Goal: Information Seeking & Learning: Learn about a topic

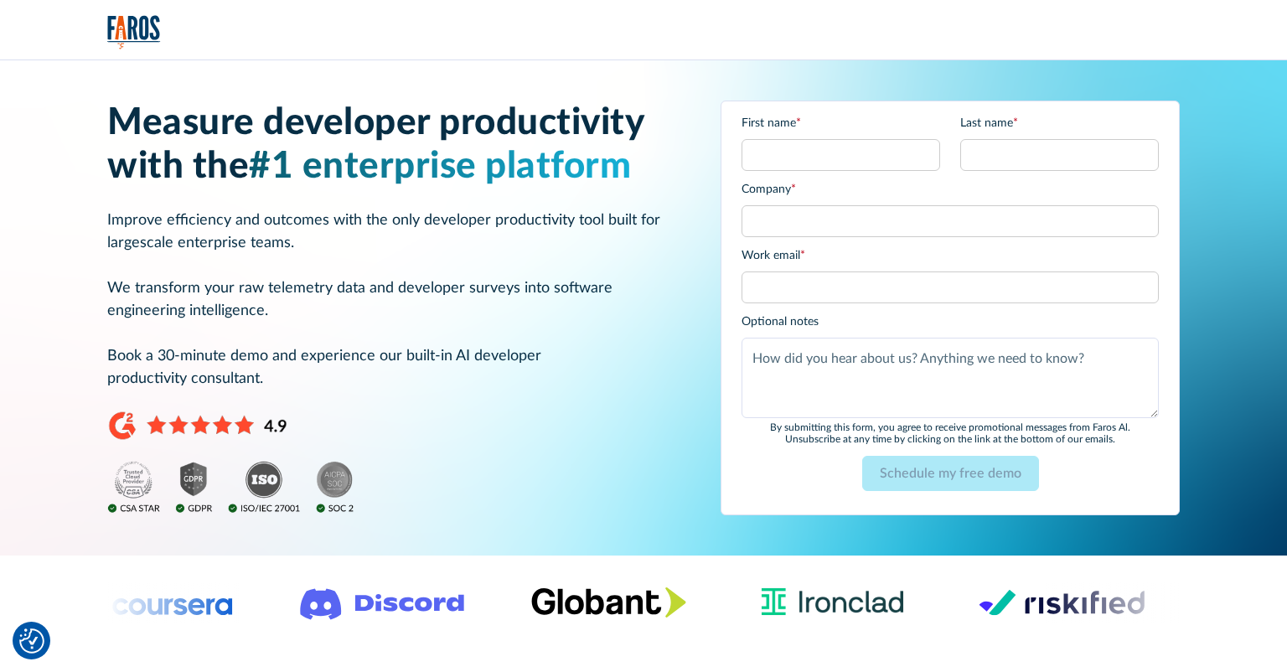
click at [629, 174] on span "#1 enterprise platform" at bounding box center [440, 166] width 382 height 37
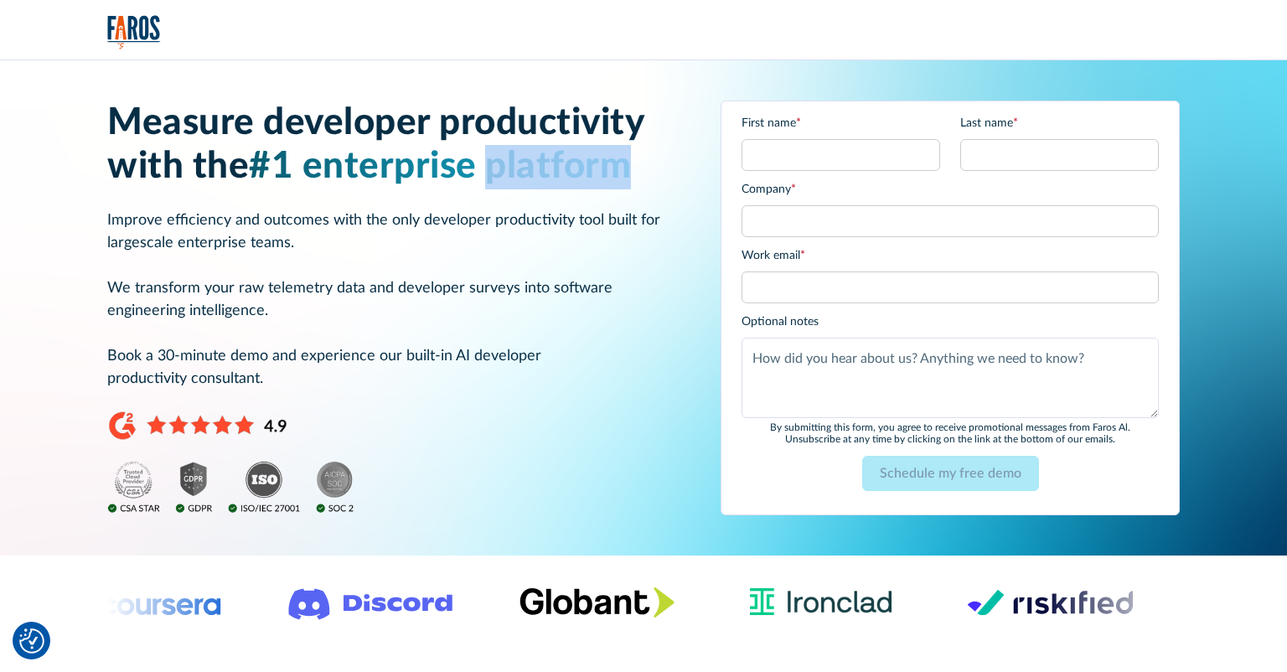
click at [629, 174] on span "#1 enterprise platform" at bounding box center [440, 166] width 382 height 37
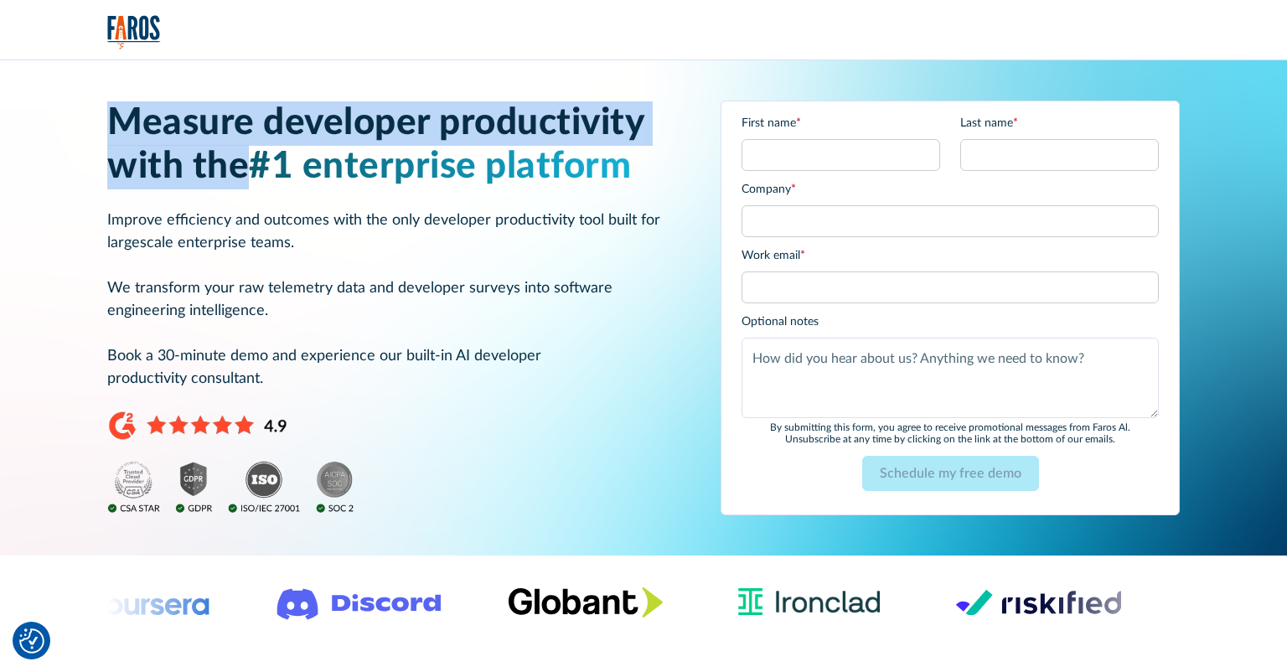
click at [629, 174] on span "#1 enterprise platform" at bounding box center [440, 166] width 382 height 37
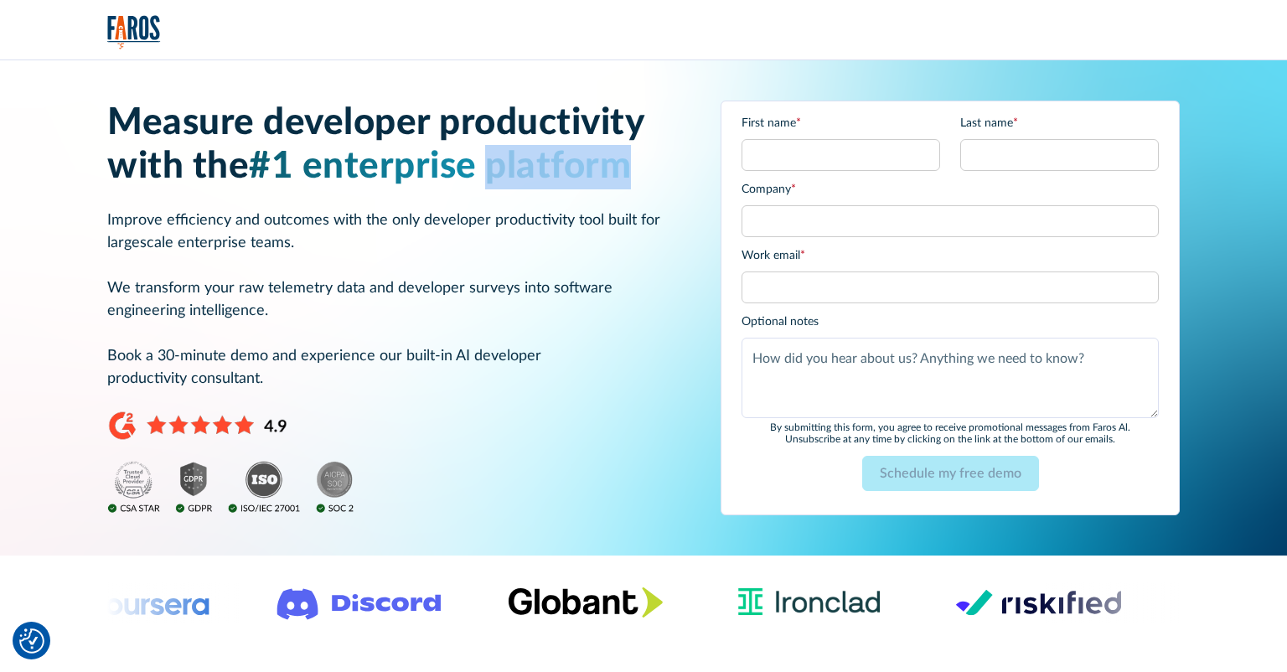
click at [627, 175] on span "#1 enterprise platform" at bounding box center [440, 166] width 382 height 37
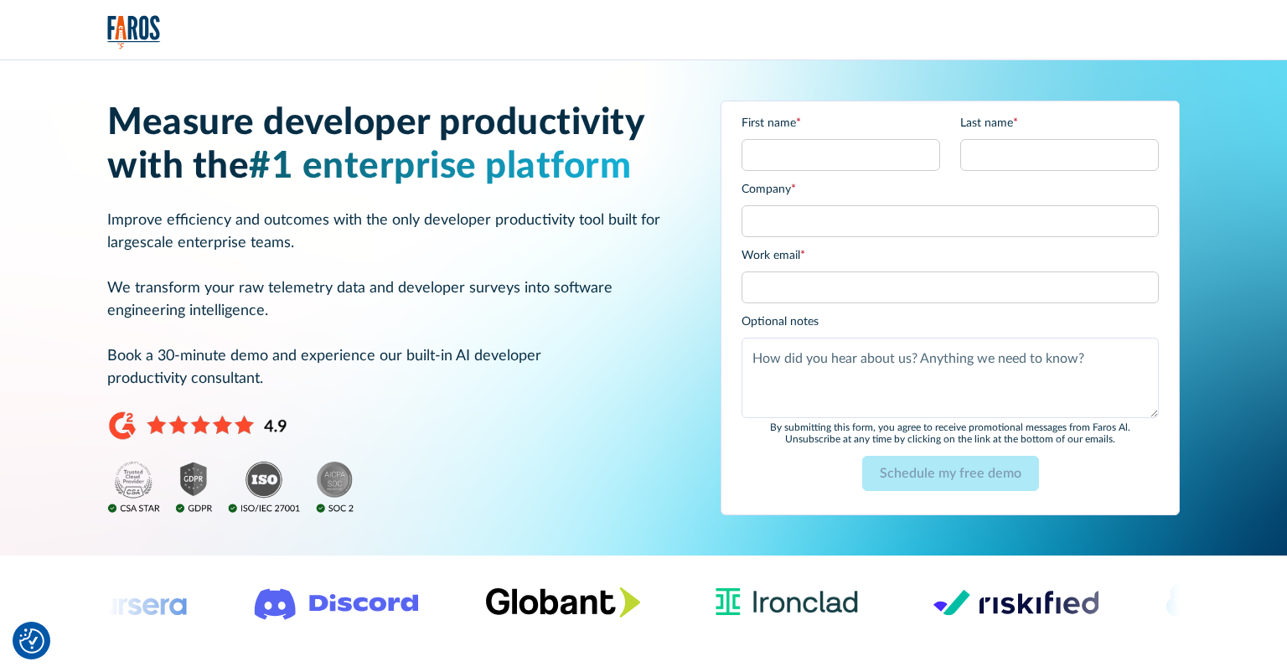
click at [551, 228] on p "Improve efficiency and outcomes with the only developer productivity tool built…" at bounding box center [393, 299] width 573 height 181
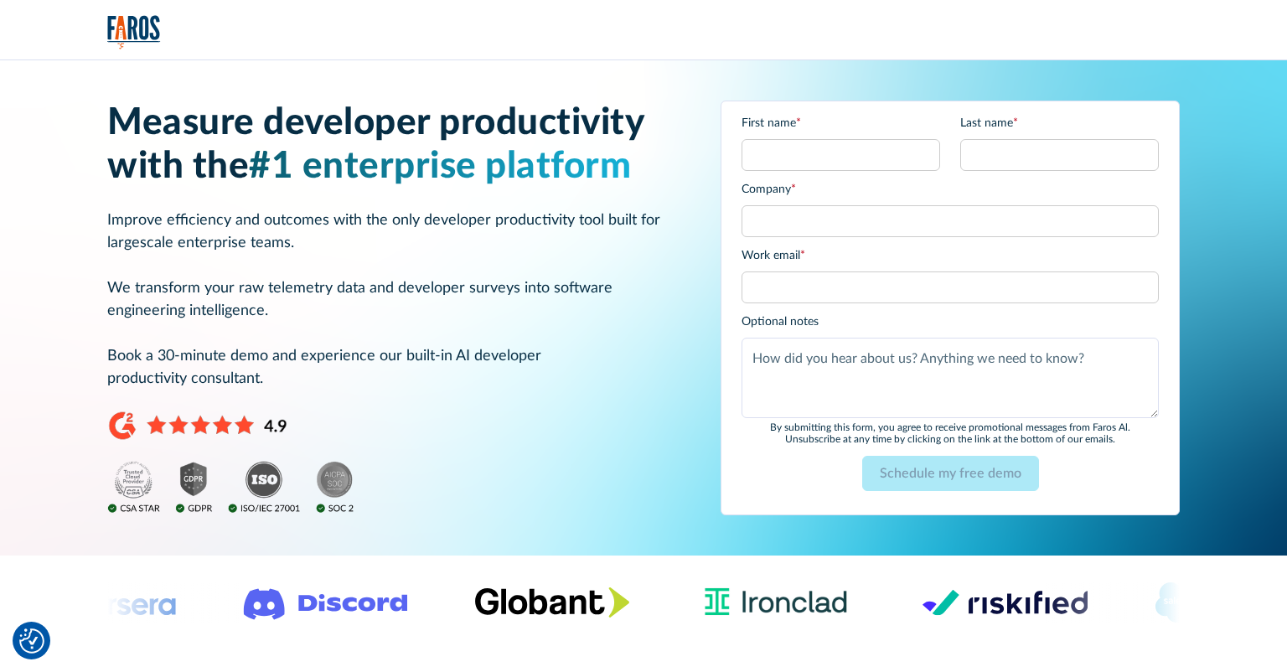
click at [551, 230] on p "Improve efficiency and outcomes with the only developer productivity tool built…" at bounding box center [393, 299] width 573 height 181
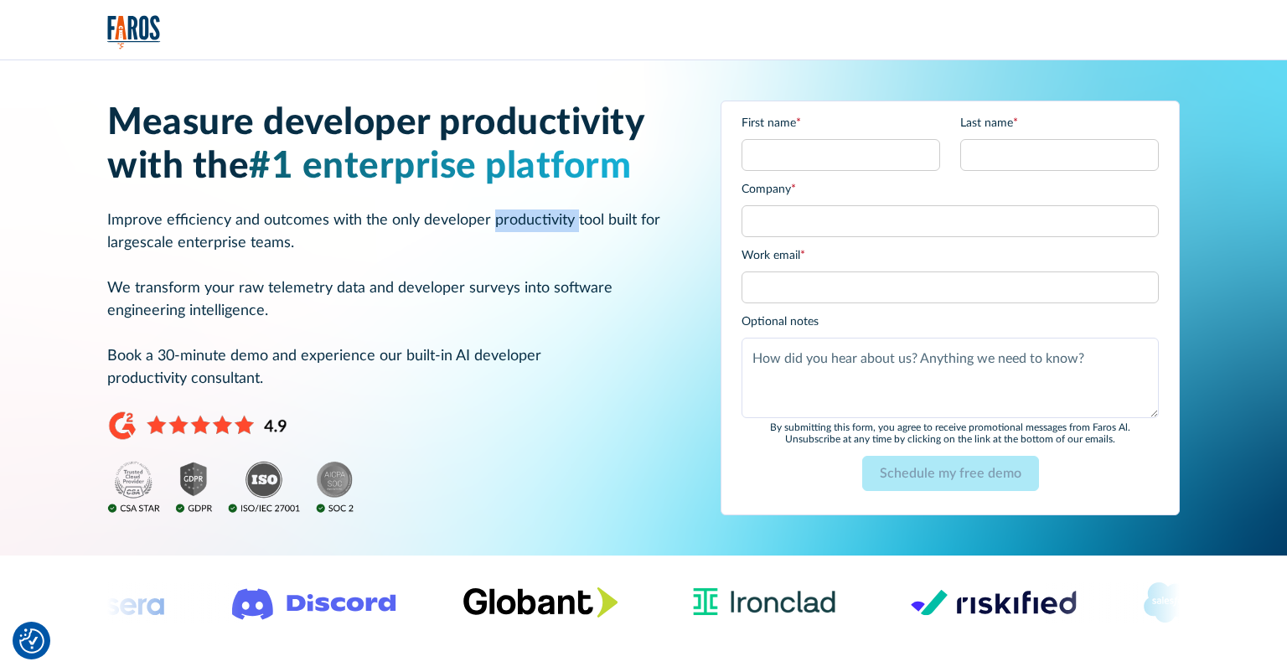
click at [551, 230] on p "Improve efficiency and outcomes with the only developer productivity tool built…" at bounding box center [393, 299] width 573 height 181
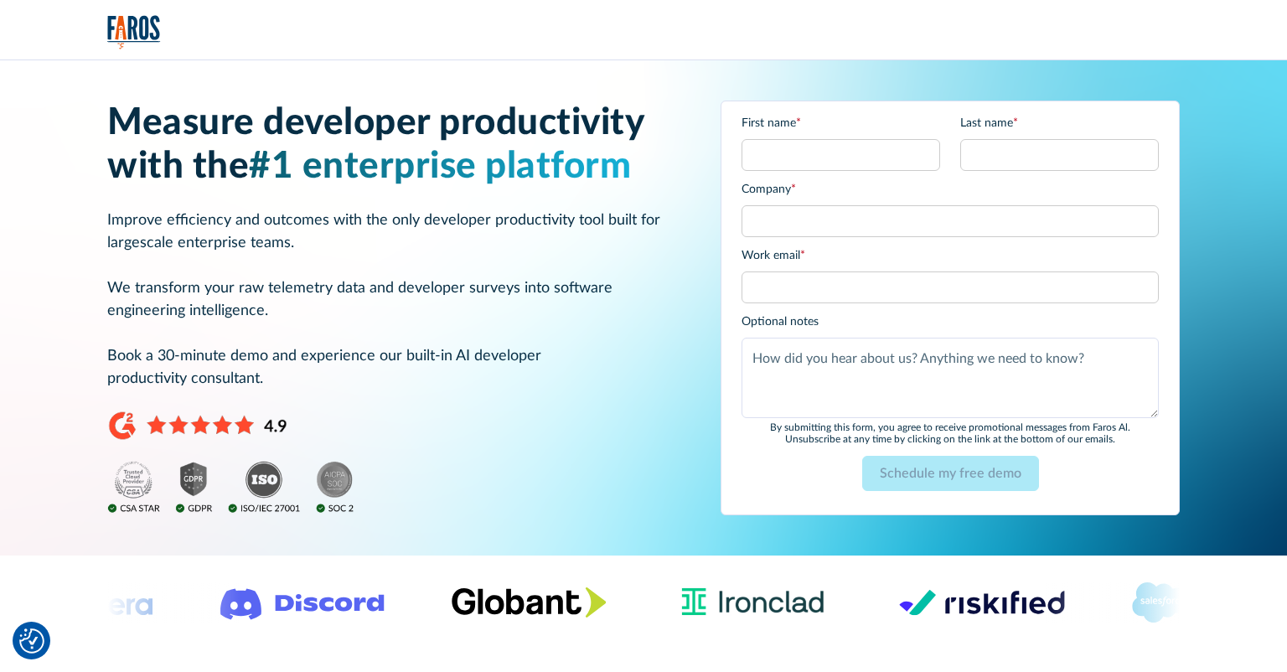
click at [551, 230] on p "Improve efficiency and outcomes with the only developer productivity tool built…" at bounding box center [393, 299] width 573 height 181
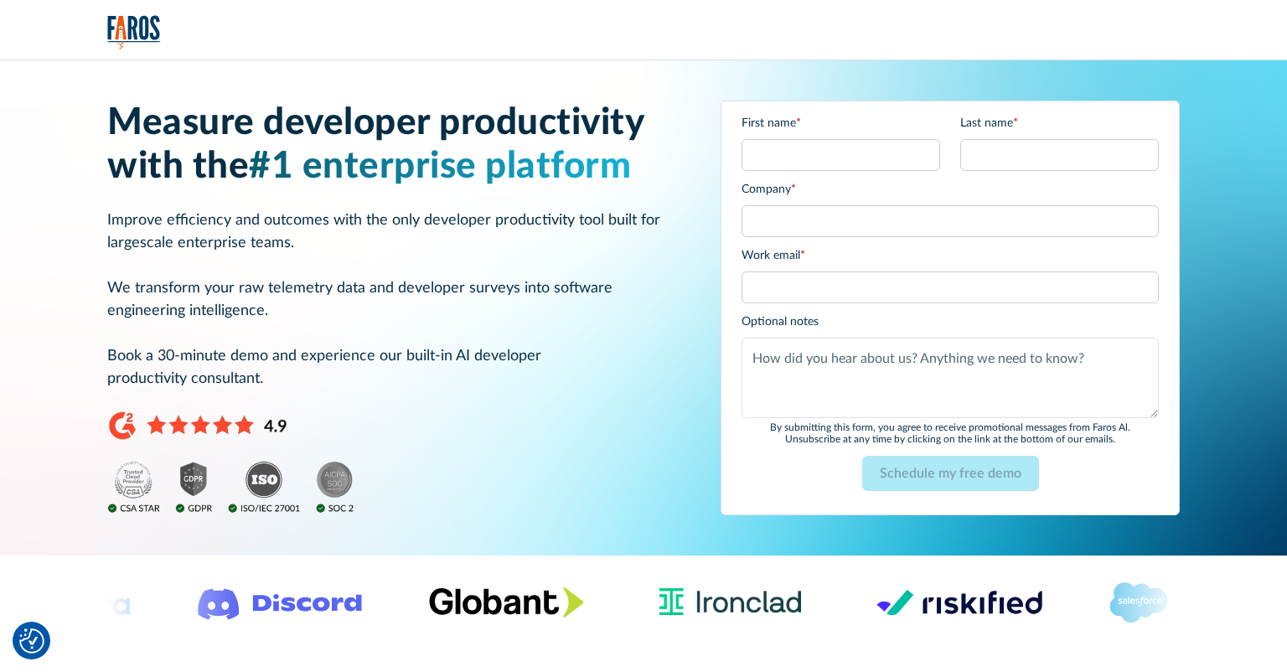
click at [558, 263] on p "Improve efficiency and outcomes with the only developer productivity tool built…" at bounding box center [393, 299] width 573 height 181
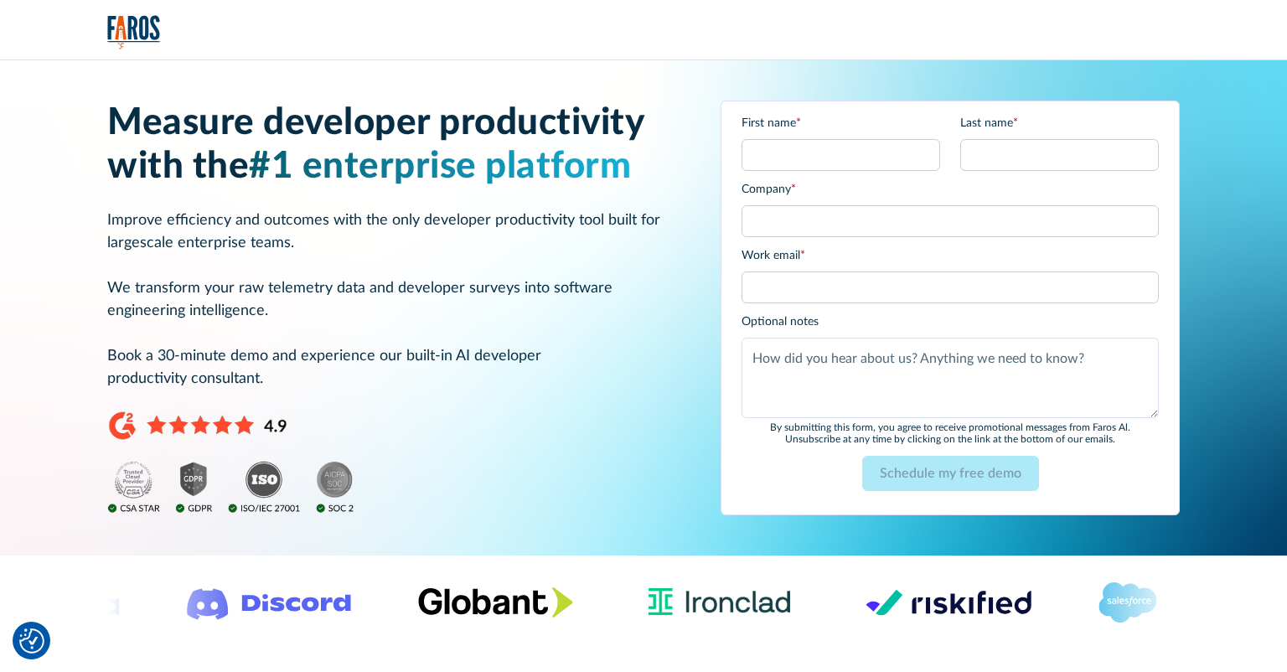
drag, startPoint x: 558, startPoint y: 263, endPoint x: 503, endPoint y: 297, distance: 63.9
click at [557, 263] on p "Improve efficiency and outcomes with the only developer productivity tool built…" at bounding box center [393, 299] width 573 height 181
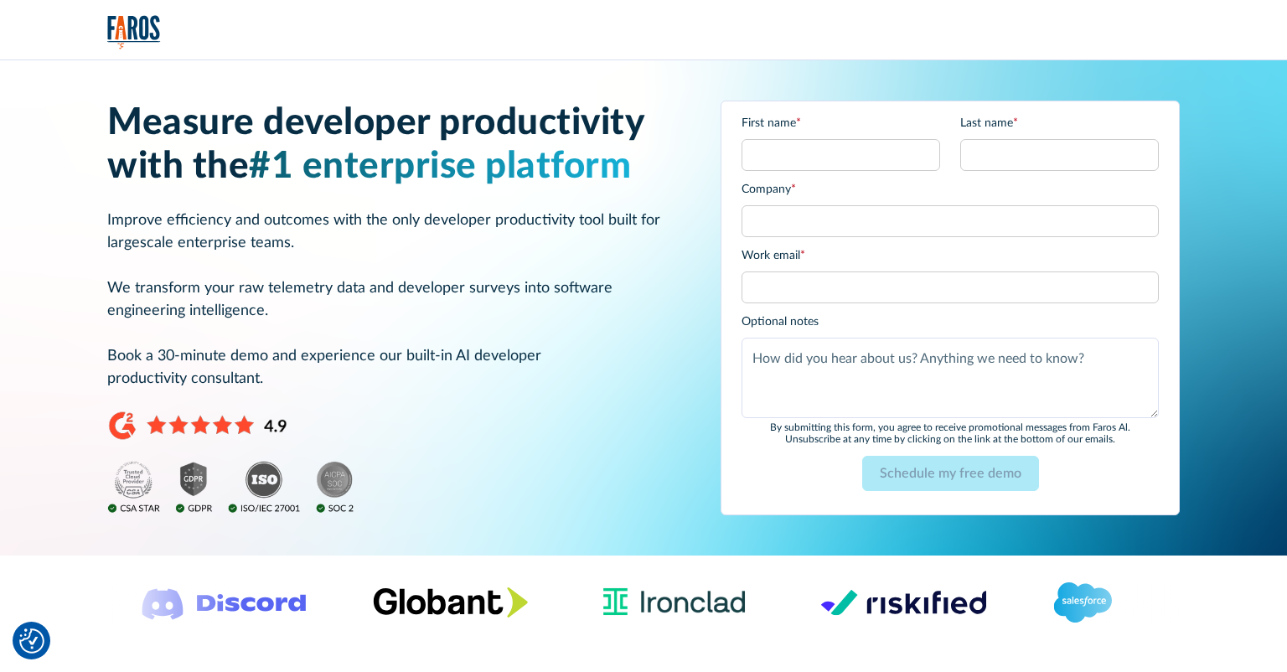
click at [388, 354] on p "Improve efficiency and outcomes with the only developer productivity tool built…" at bounding box center [393, 299] width 573 height 181
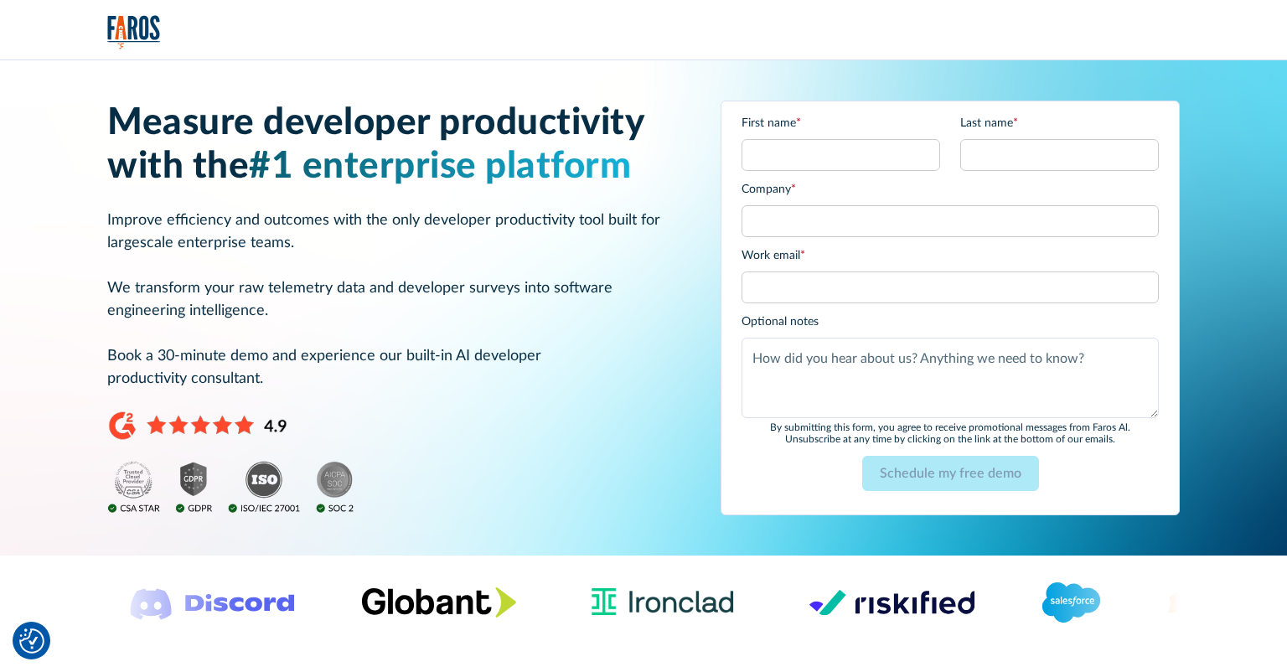
click at [387, 354] on p "Improve efficiency and outcomes with the only developer productivity tool built…" at bounding box center [393, 299] width 573 height 181
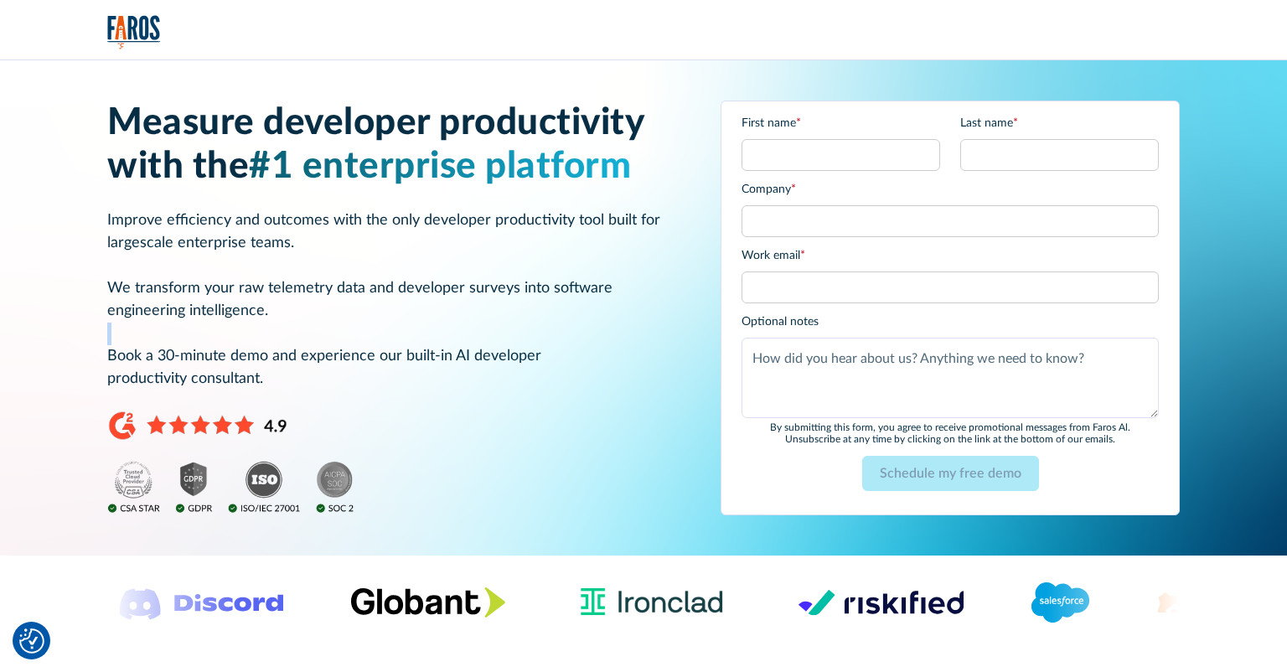
click at [387, 354] on p "Improve efficiency and outcomes with the only developer productivity tool built…" at bounding box center [393, 299] width 573 height 181
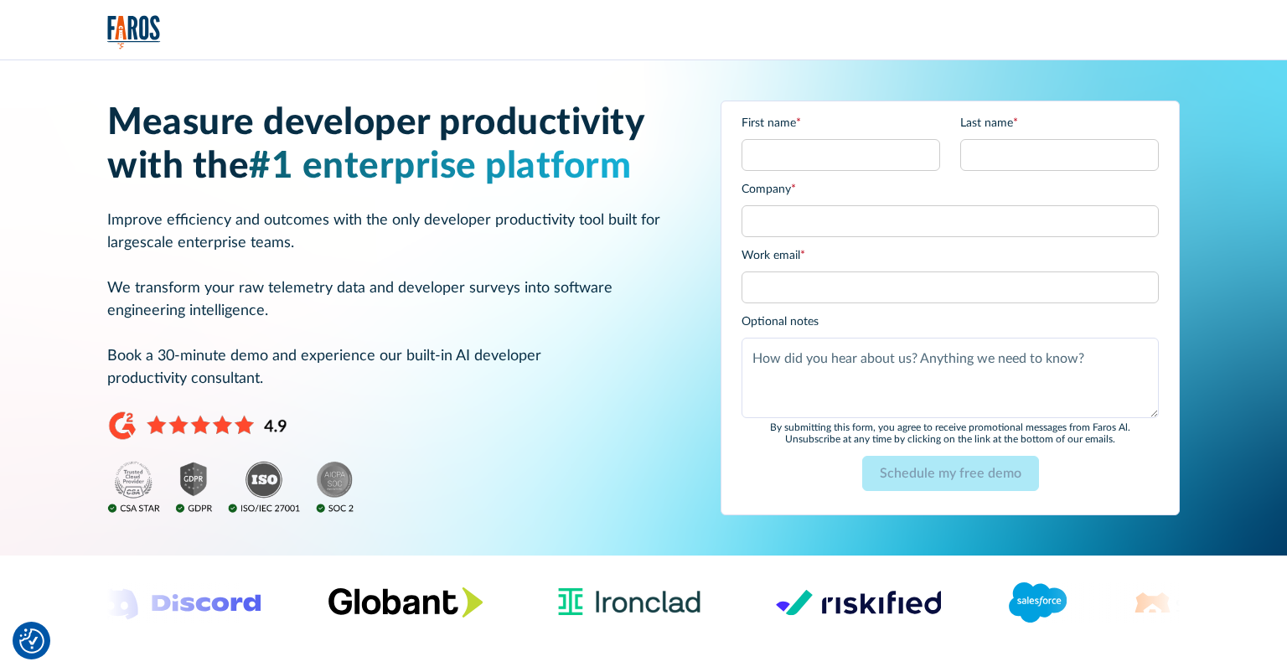
click at [395, 335] on p "Improve efficiency and outcomes with the only developer productivity tool built…" at bounding box center [393, 299] width 573 height 181
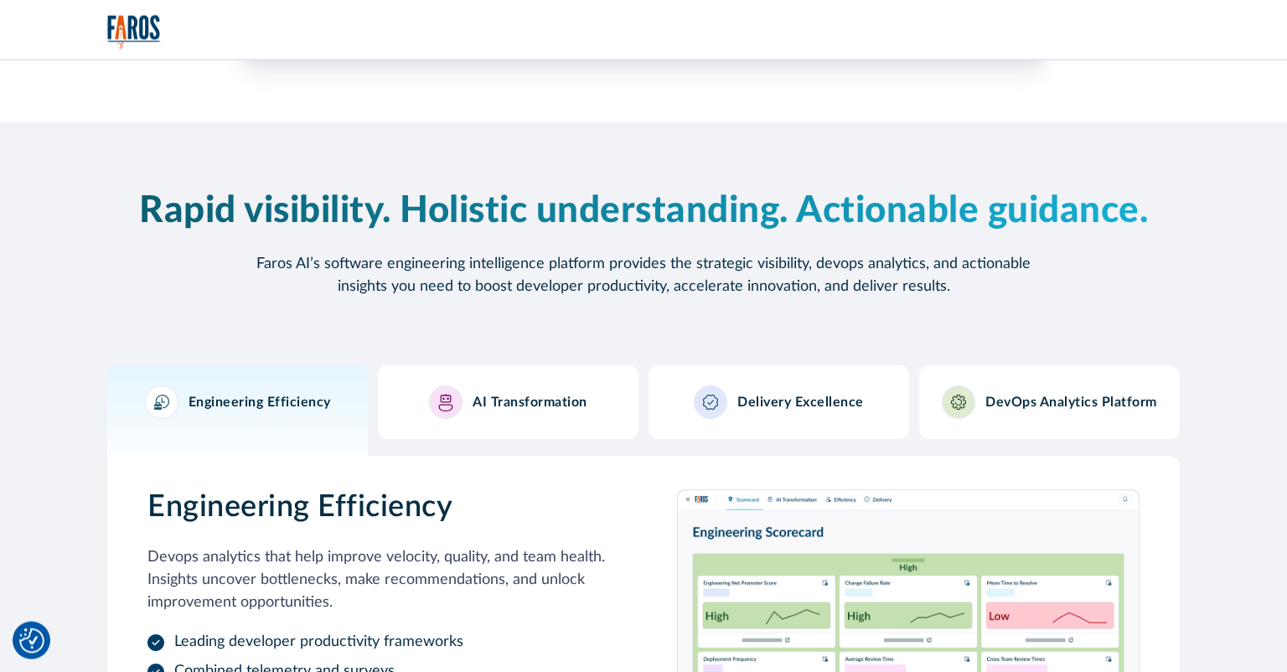
scroll to position [1467, 0]
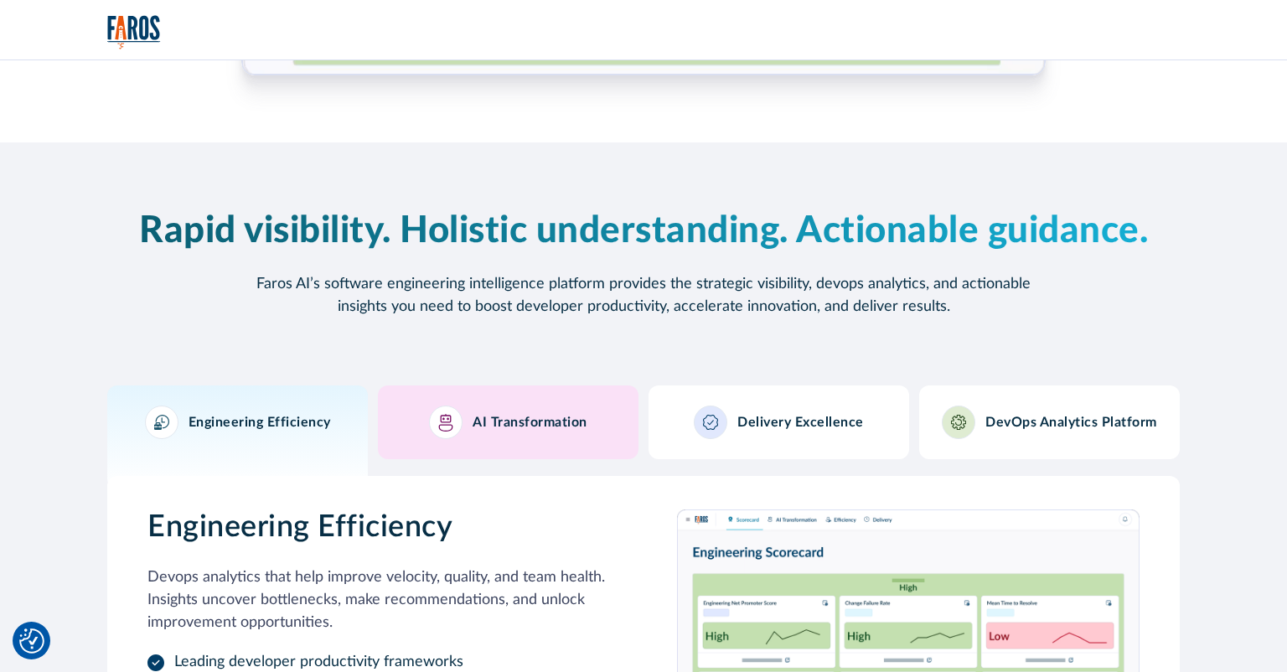
click at [531, 415] on h3 "AI Transformation" at bounding box center [529, 423] width 115 height 16
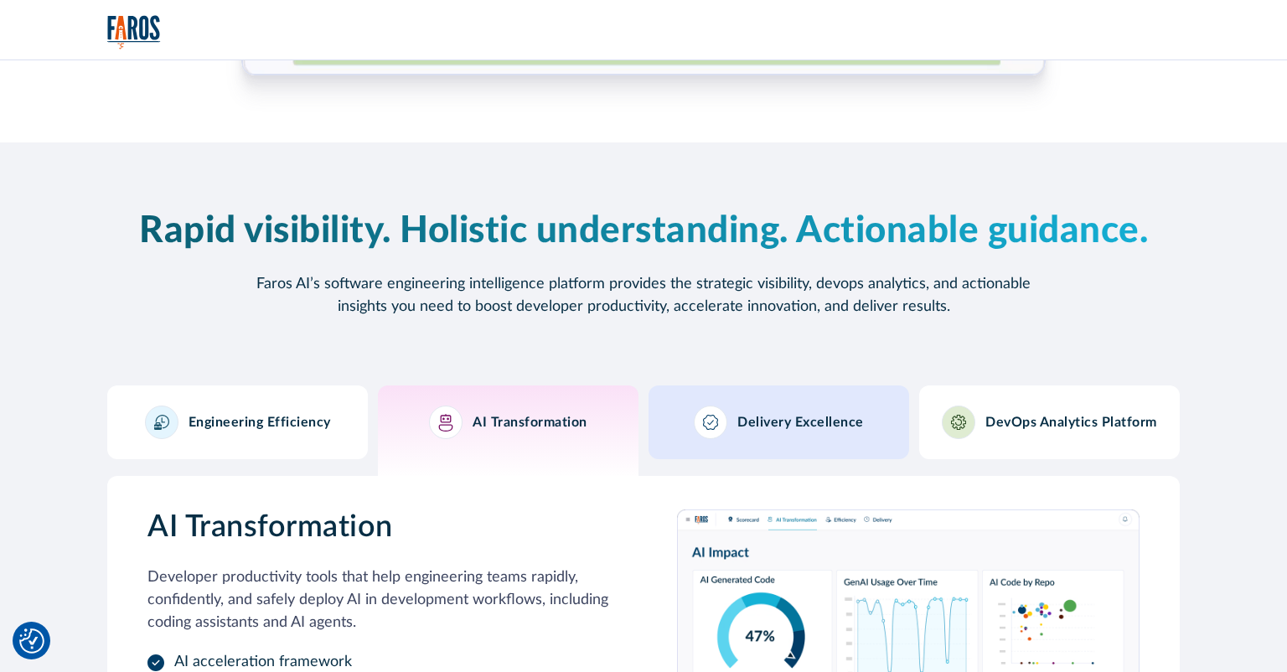
drag, startPoint x: 723, startPoint y: 424, endPoint x: 873, endPoint y: 426, distance: 150.0
click at [725, 424] on div at bounding box center [711, 422] width 34 height 34
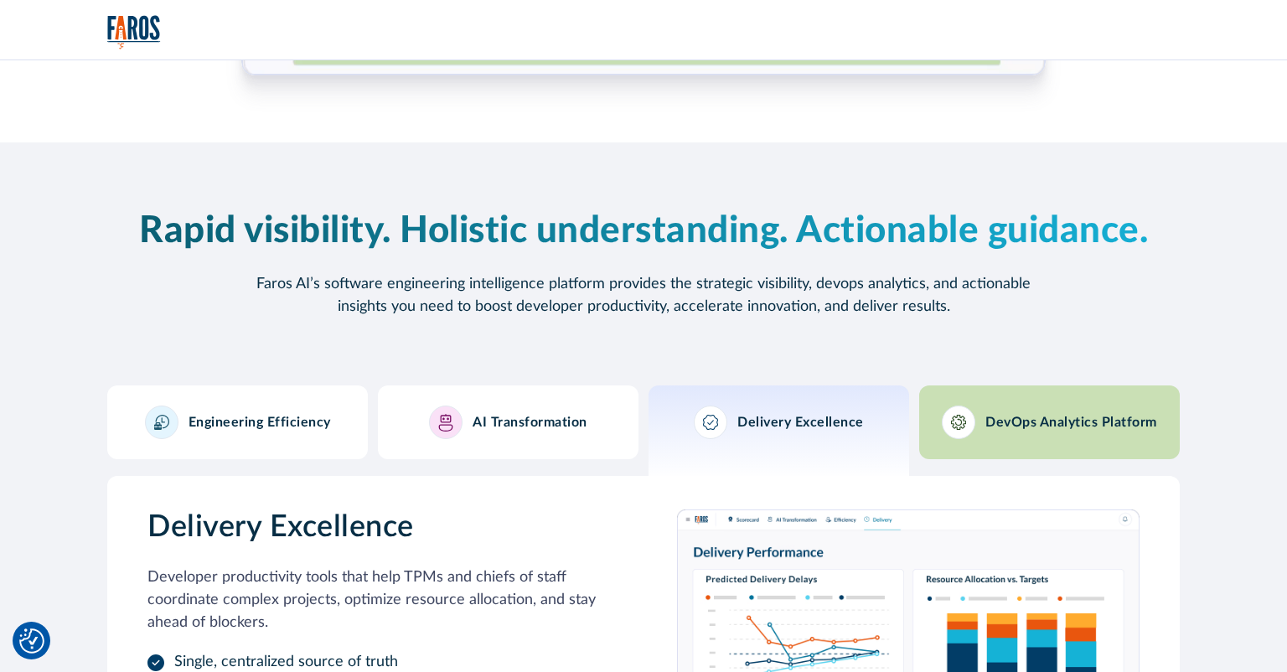
click at [1009, 421] on h3 "DevOps Analytics Platform" at bounding box center [1071, 423] width 172 height 16
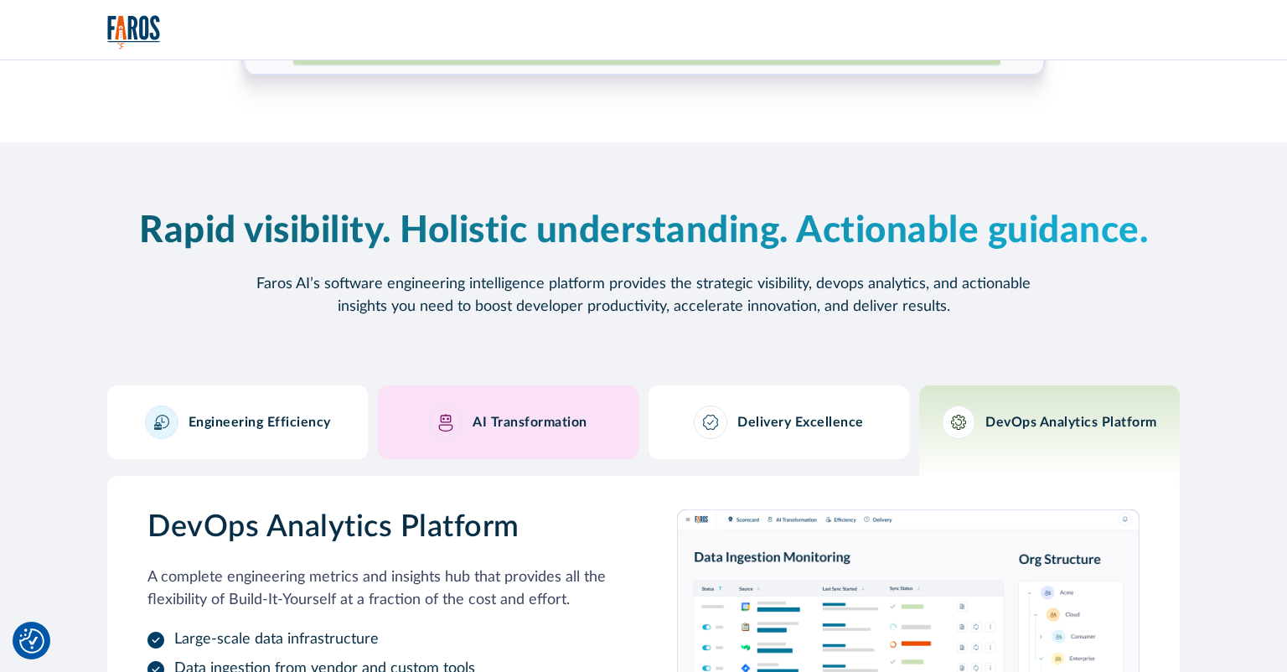
click at [585, 426] on h3 "AI Transformation" at bounding box center [529, 423] width 115 height 16
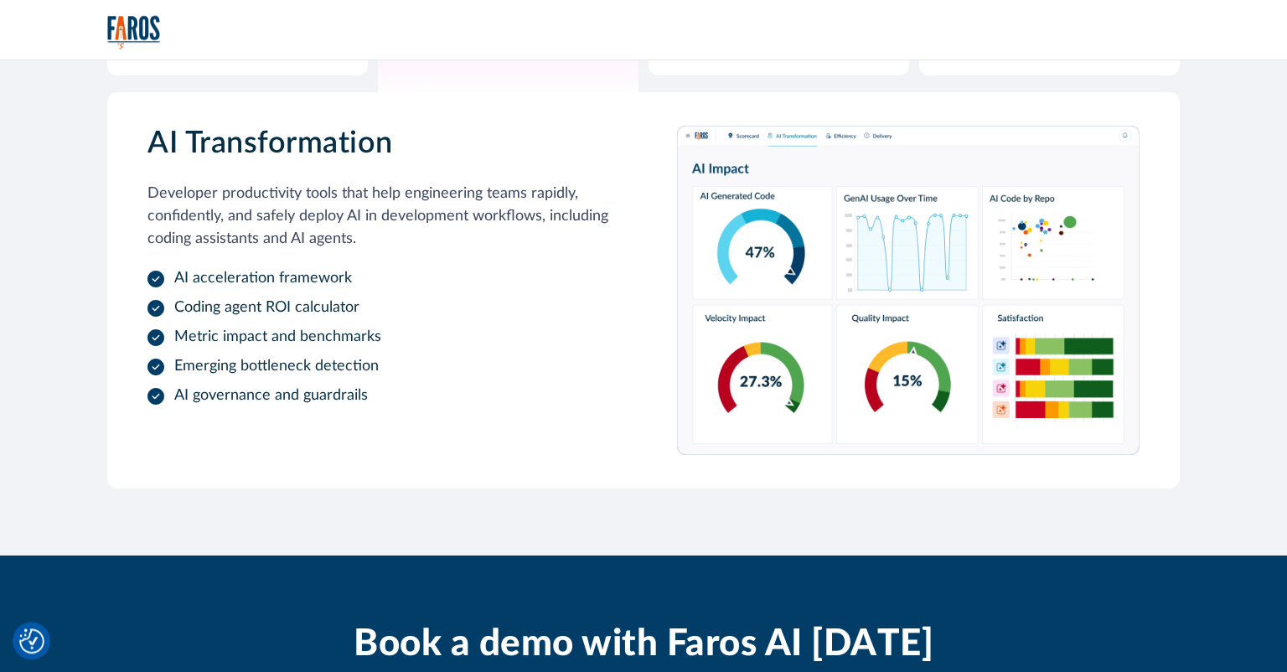
scroll to position [1732, 0]
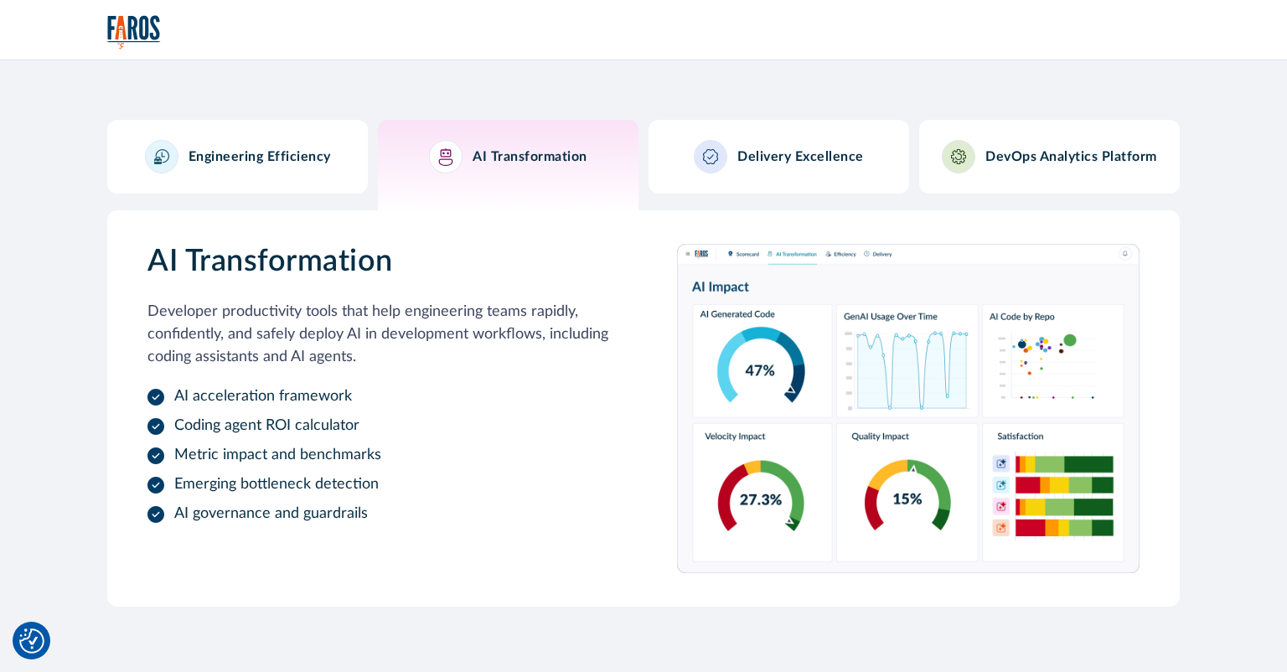
click at [206, 136] on link "Engineering Efficiency" at bounding box center [237, 157] width 261 height 74
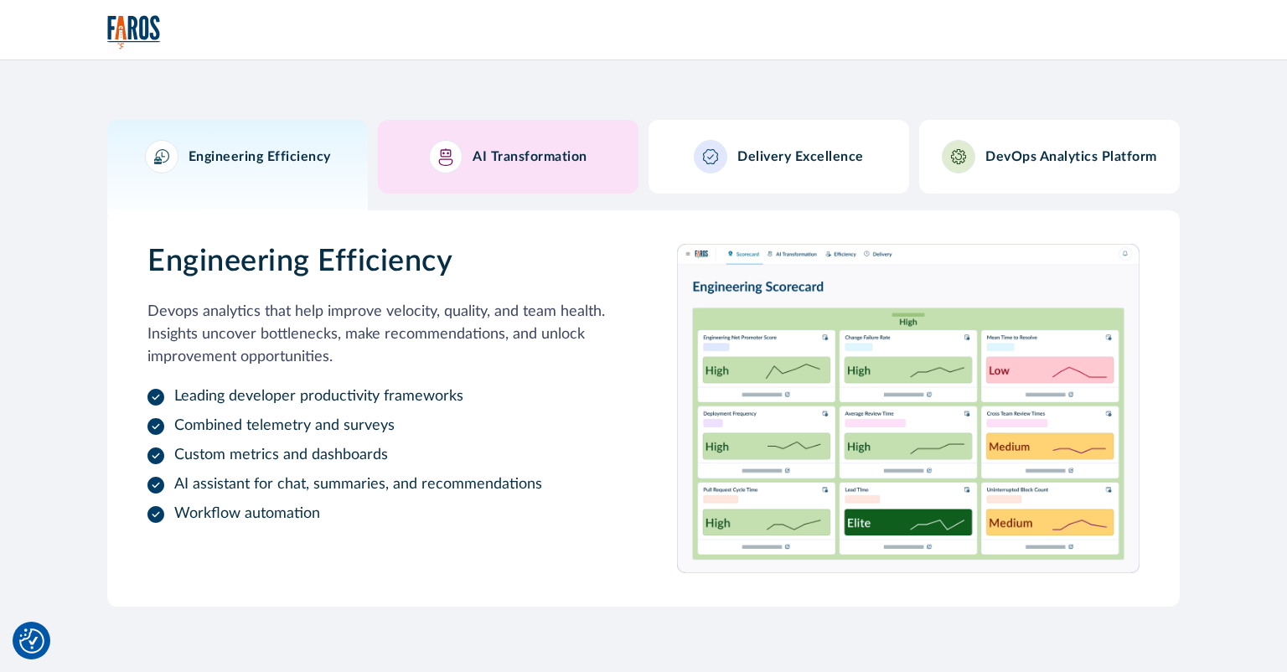
click at [524, 168] on div "AI Transformation" at bounding box center [508, 157] width 158 height 34
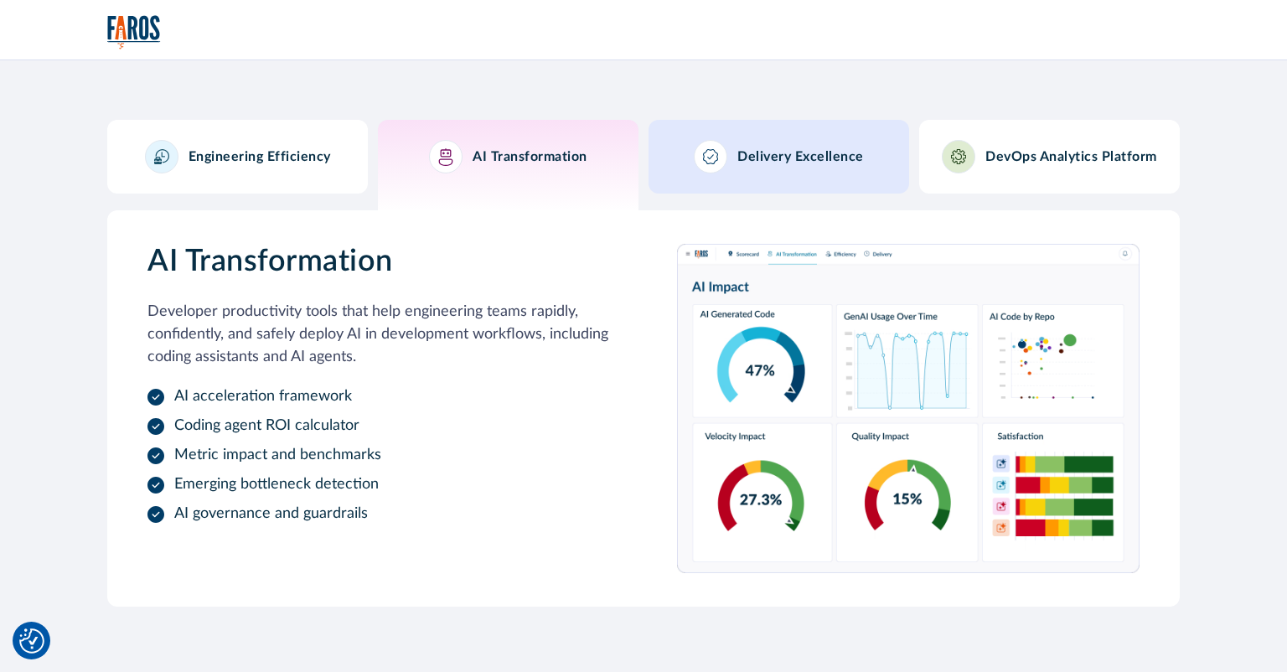
click at [757, 168] on div "Delivery Excellence" at bounding box center [779, 157] width 170 height 34
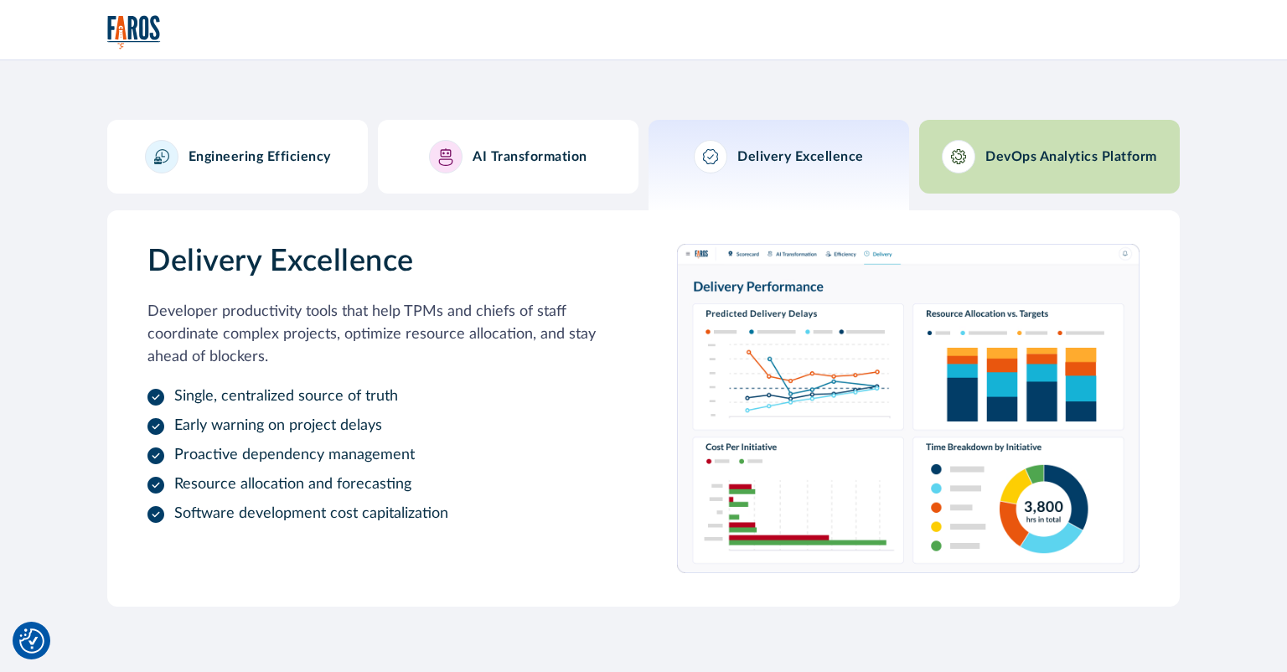
click at [1031, 157] on h3 "DevOps Analytics Platform" at bounding box center [1071, 157] width 172 height 16
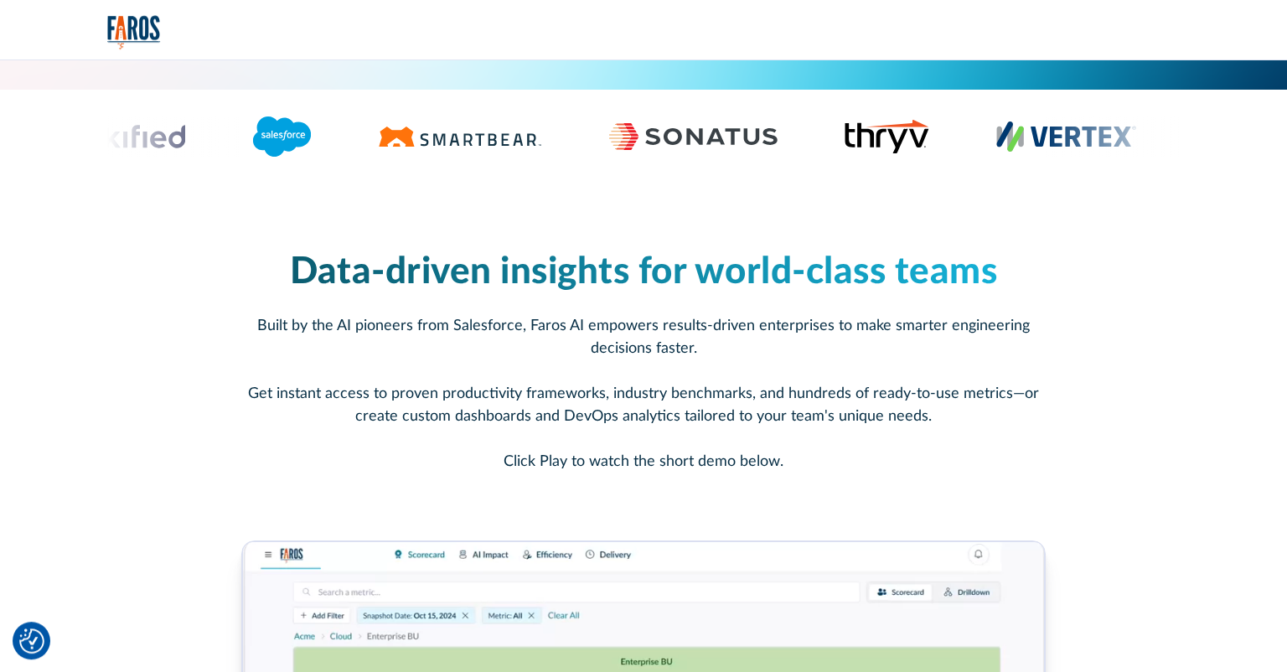
scroll to position [317, 0]
